Goal: Manage account settings

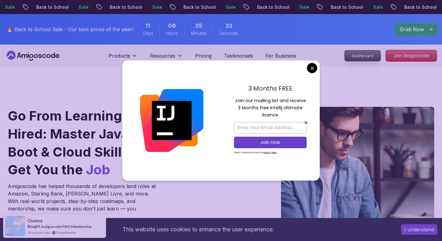
click at [372, 57] on p "Dashboard" at bounding box center [363, 56] width 36 height 11
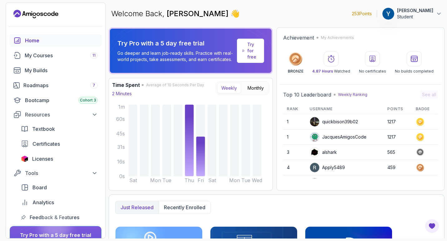
click at [410, 7] on p "[PERSON_NAME]" at bounding box center [415, 10] width 36 height 6
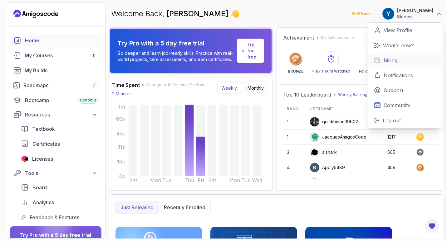
click at [388, 58] on p "Billing" at bounding box center [390, 60] width 14 height 7
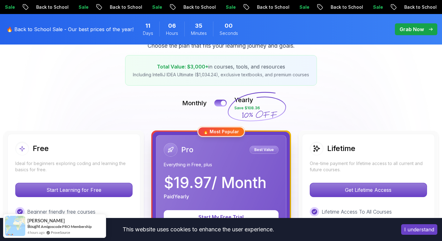
scroll to position [96, 0]
